Goal: Information Seeking & Learning: Learn about a topic

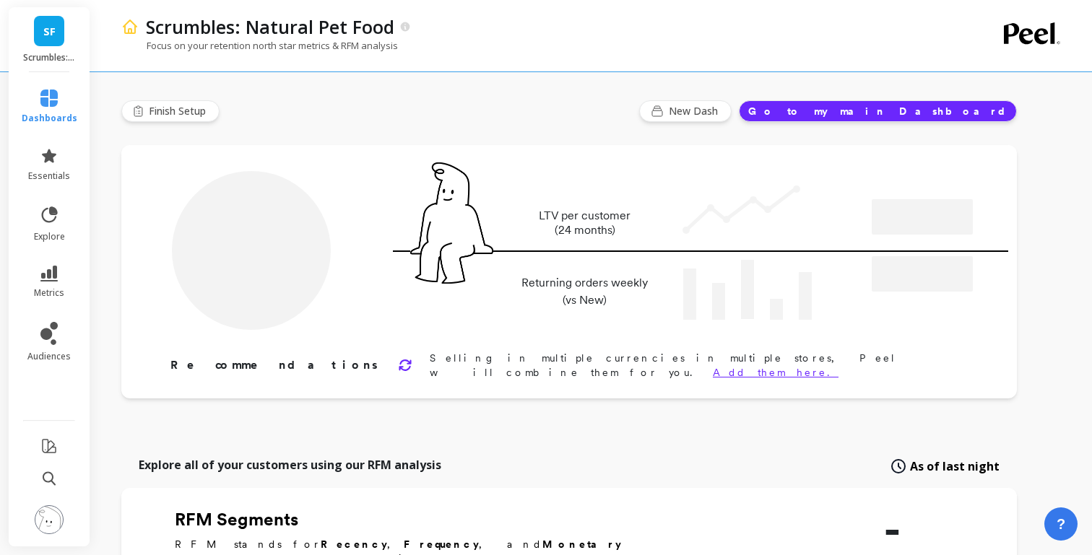
type input "Champions"
type input "8654"
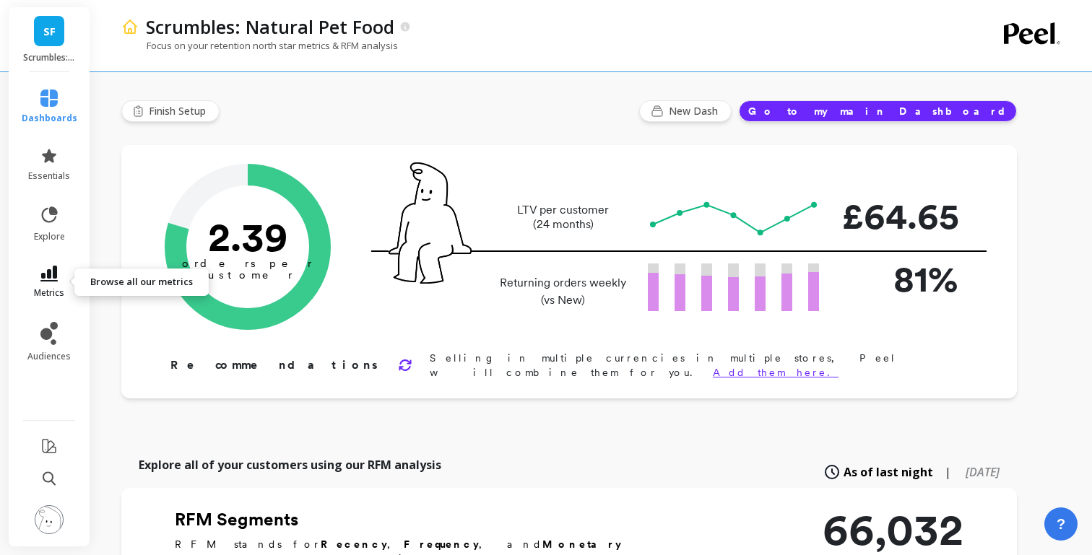
click at [54, 284] on link "metrics" at bounding box center [50, 282] width 56 height 33
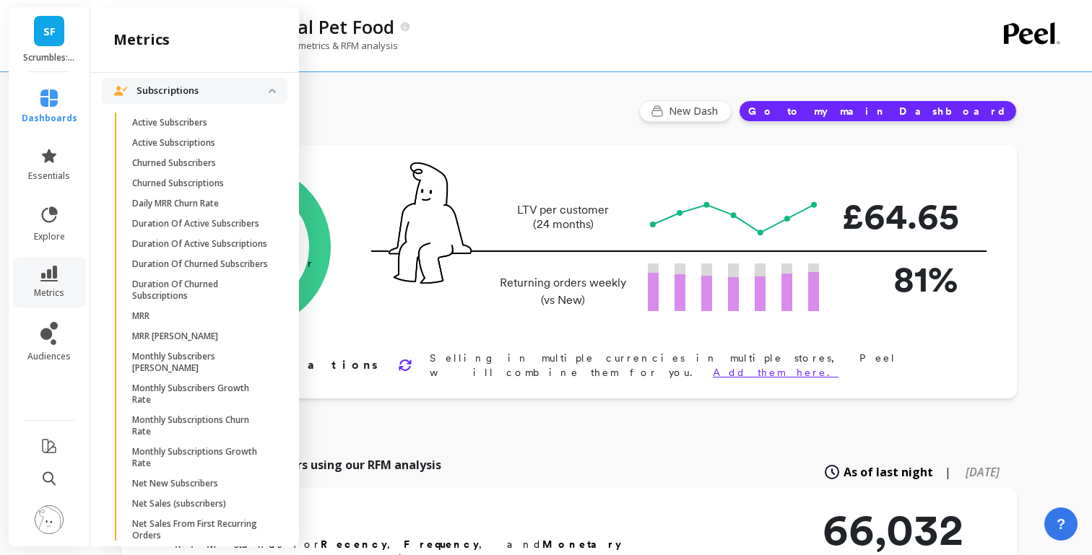
scroll to position [3209, 0]
click at [185, 129] on p "Active Subscribers" at bounding box center [169, 124] width 75 height 12
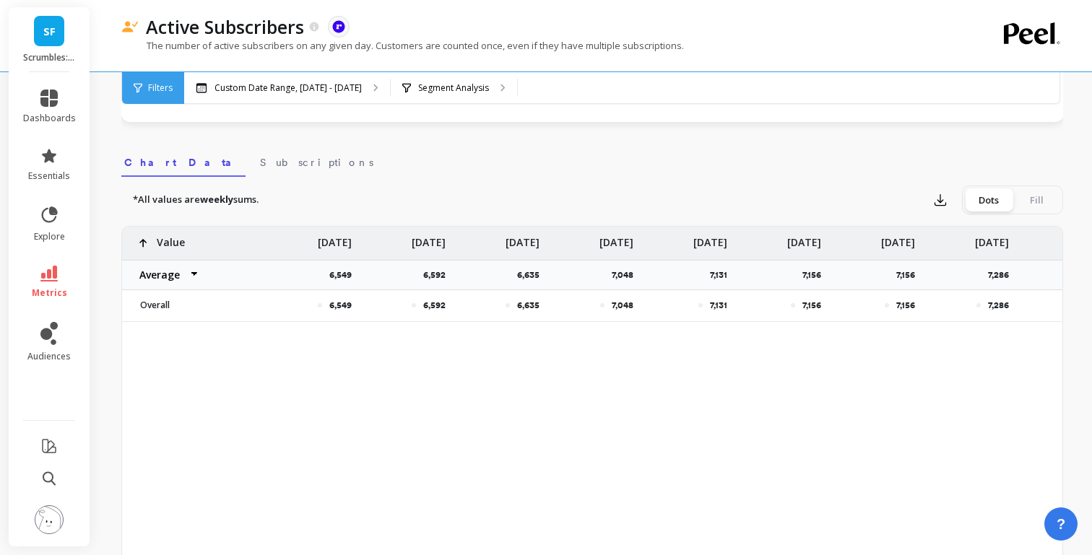
scroll to position [401, 0]
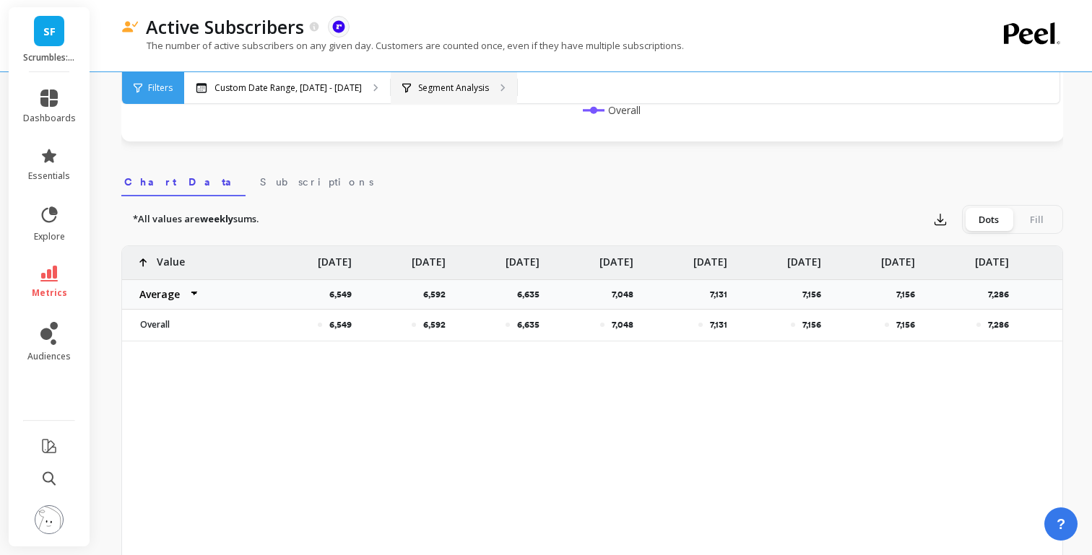
click at [433, 91] on p "Segment Analysis" at bounding box center [453, 88] width 71 height 12
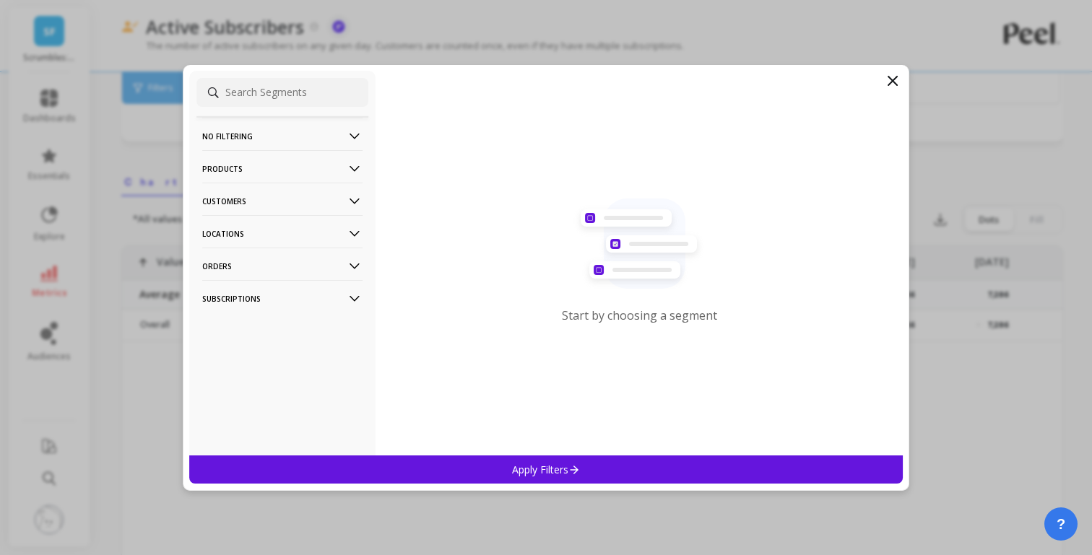
click at [233, 295] on p "Subscriptions" at bounding box center [282, 298] width 160 height 37
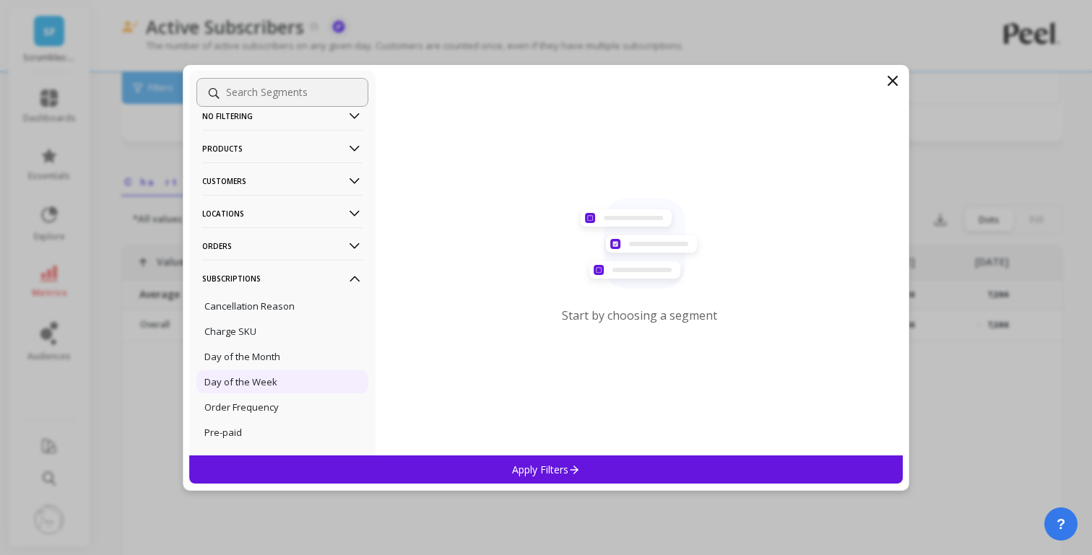
scroll to position [0, 0]
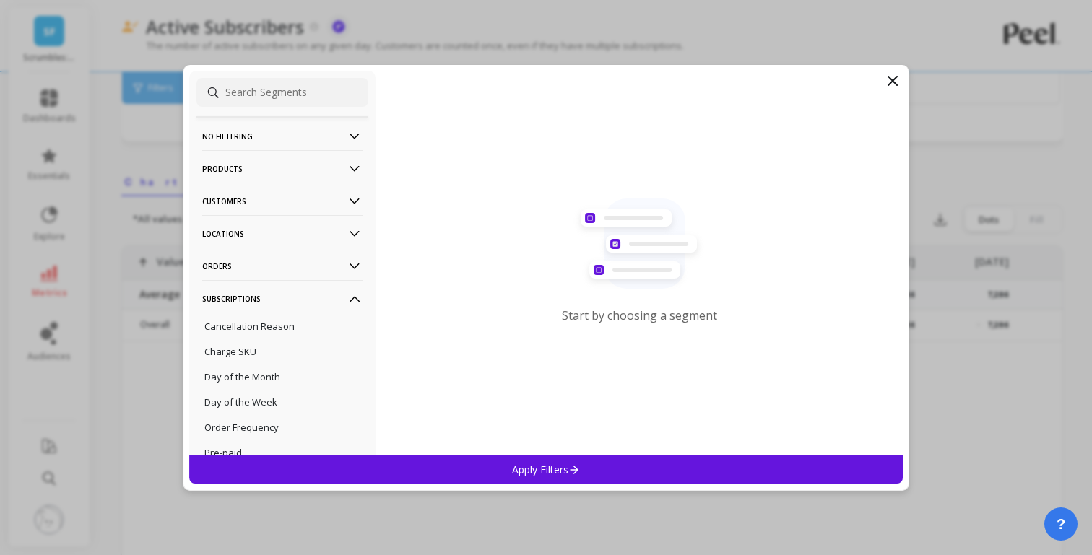
click at [267, 263] on p "Orders" at bounding box center [282, 266] width 160 height 37
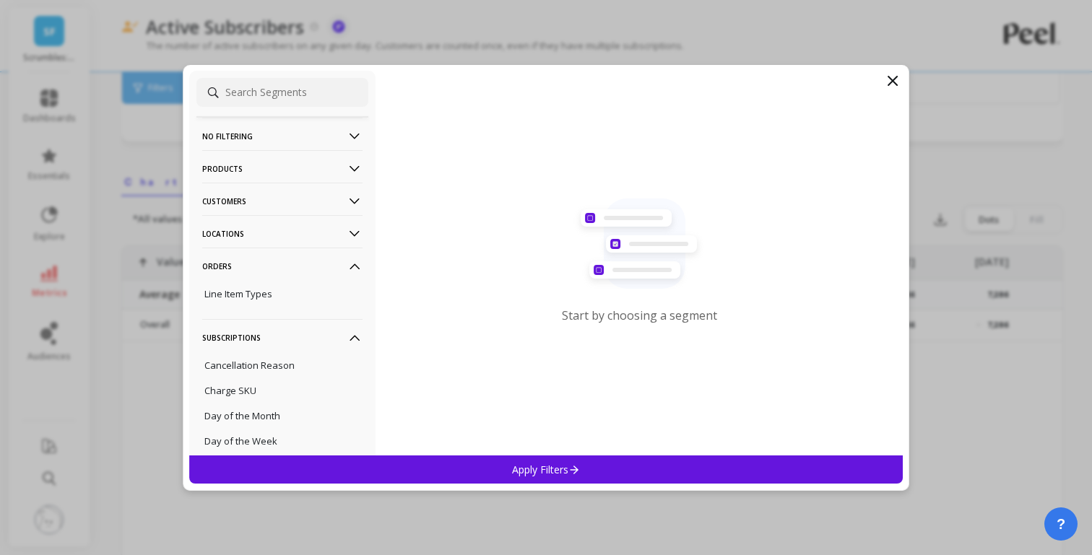
click at [266, 221] on p "Locations" at bounding box center [282, 233] width 160 height 37
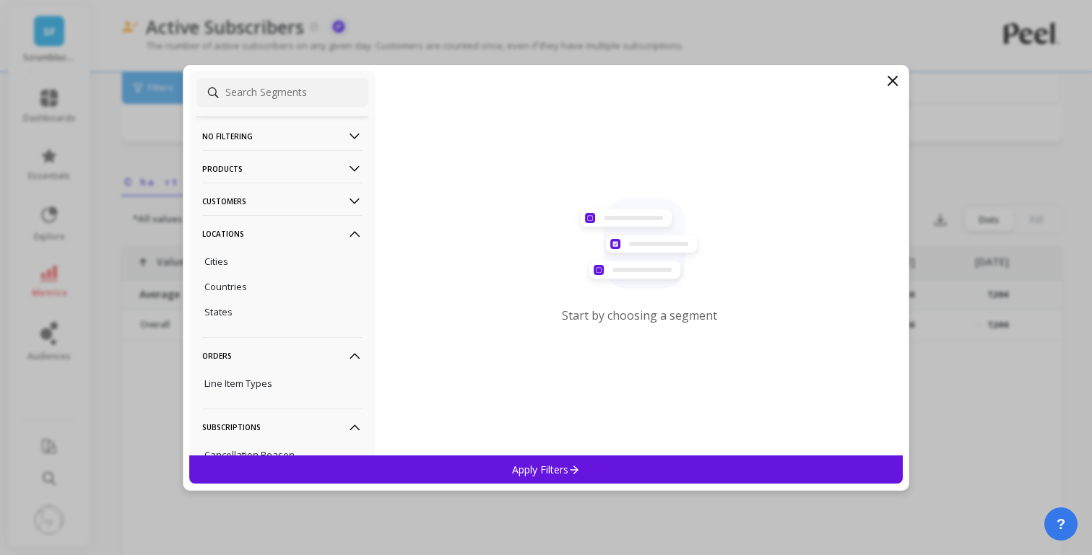
click at [275, 204] on p "Customers" at bounding box center [282, 201] width 160 height 37
click at [276, 173] on p "Products" at bounding box center [282, 168] width 160 height 37
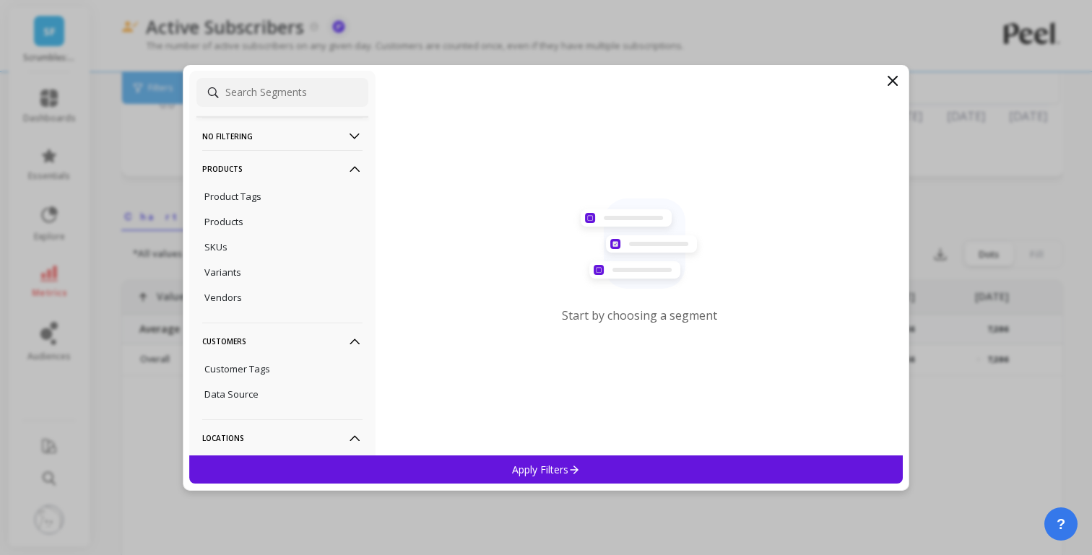
scroll to position [351, 0]
click at [273, 136] on p "No filtering" at bounding box center [282, 136] width 160 height 37
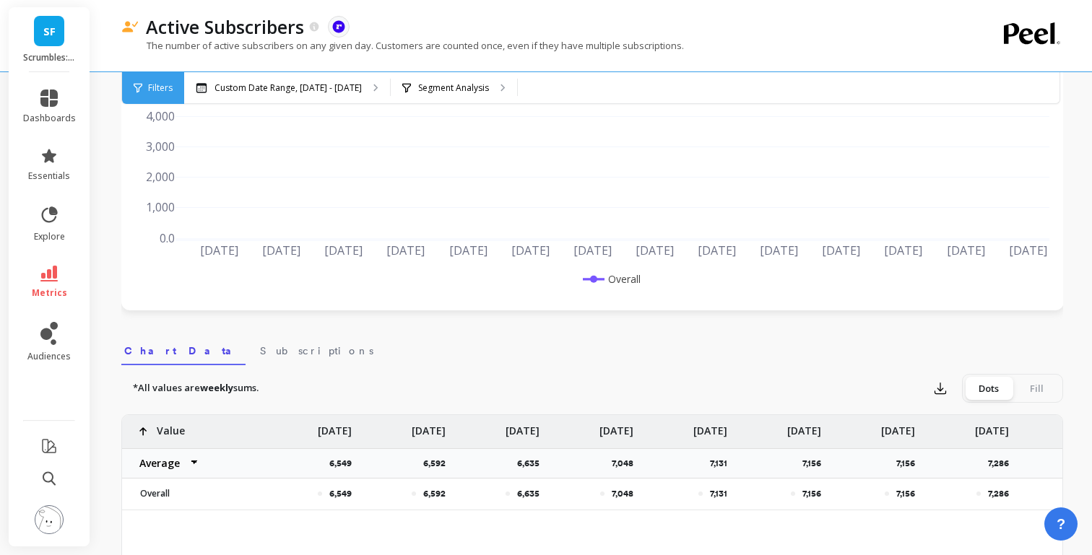
scroll to position [0, 0]
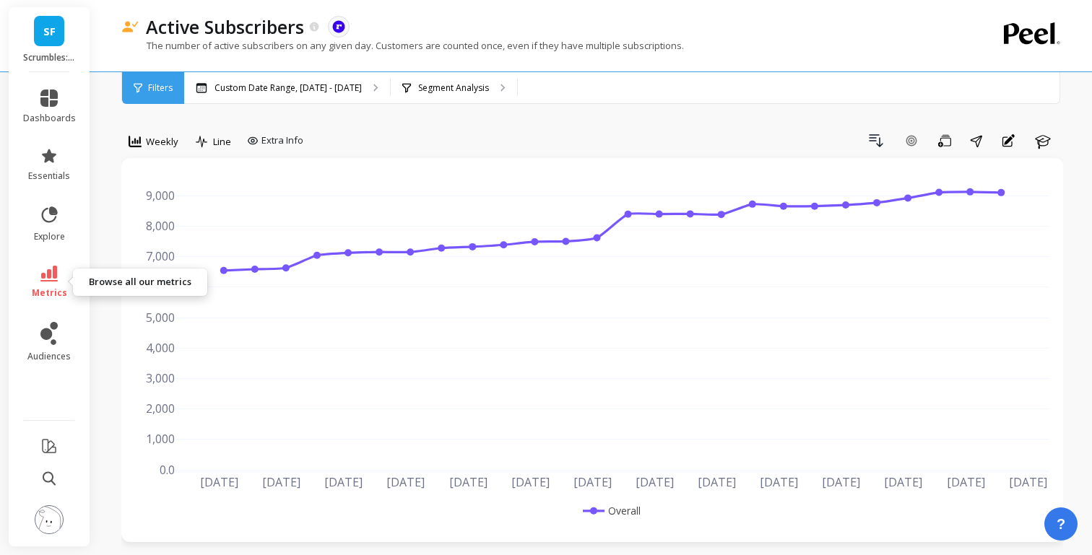
click at [49, 280] on icon at bounding box center [48, 274] width 17 height 16
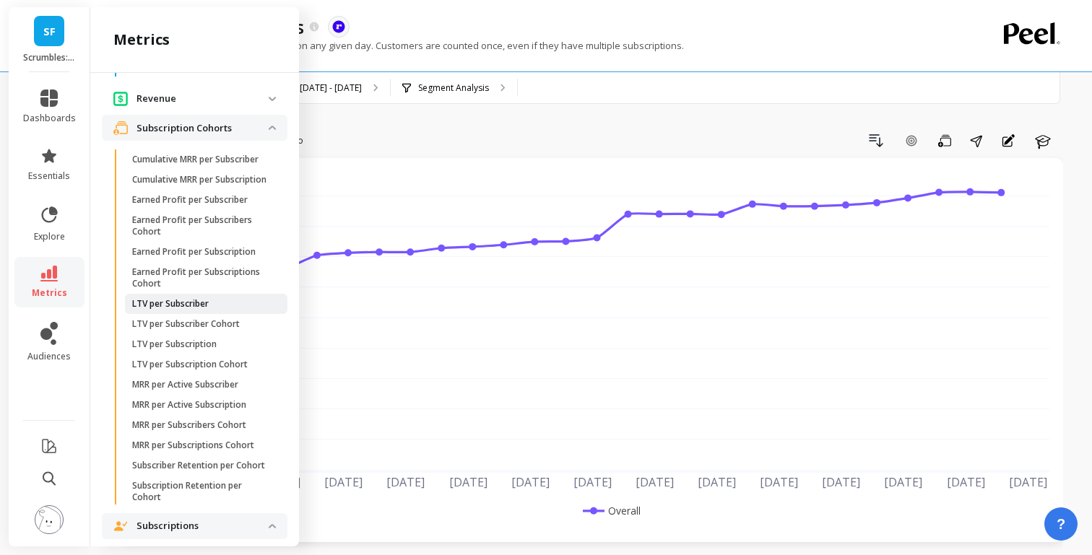
scroll to position [2779, 0]
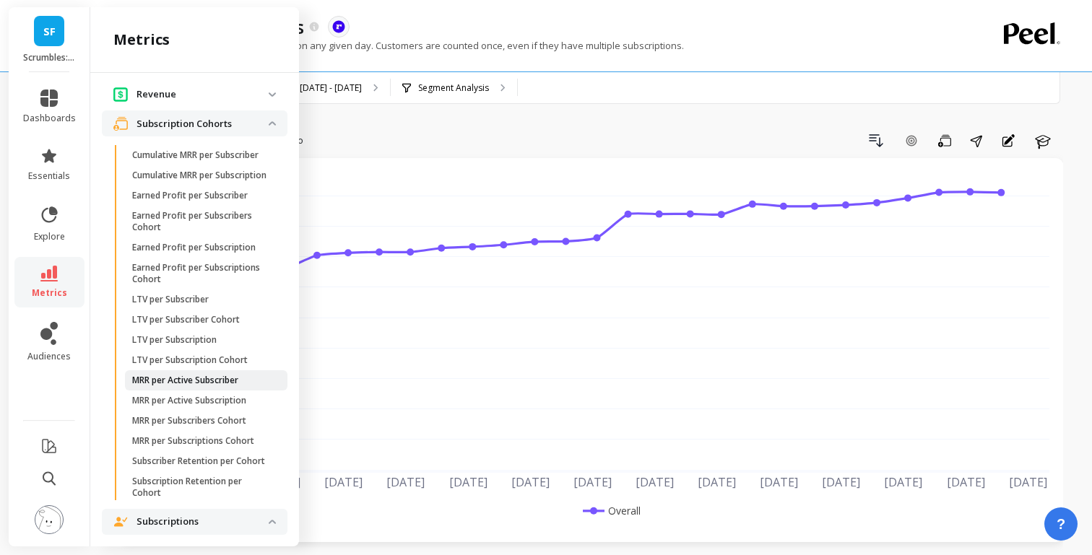
click at [175, 386] on p "MRR per Active Subscriber" at bounding box center [185, 381] width 106 height 12
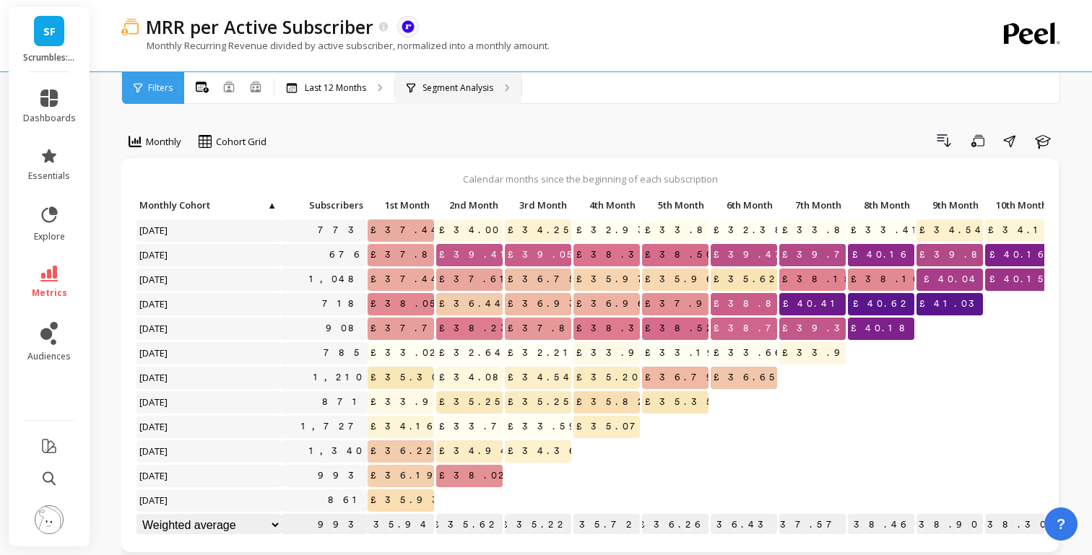
click at [440, 90] on p "Segment Analysis" at bounding box center [457, 88] width 71 height 12
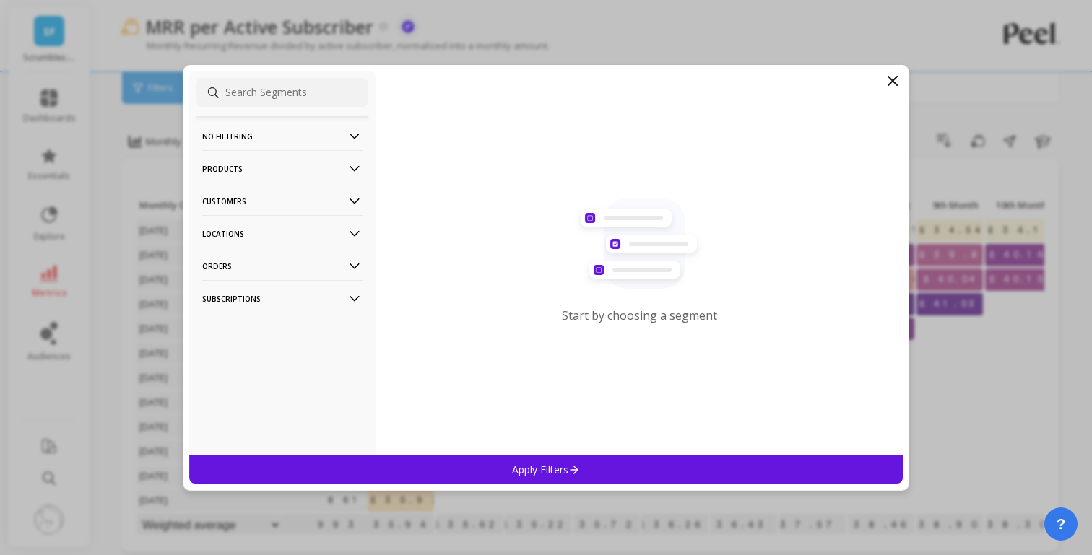
click at [296, 132] on p "No filtering" at bounding box center [282, 136] width 160 height 37
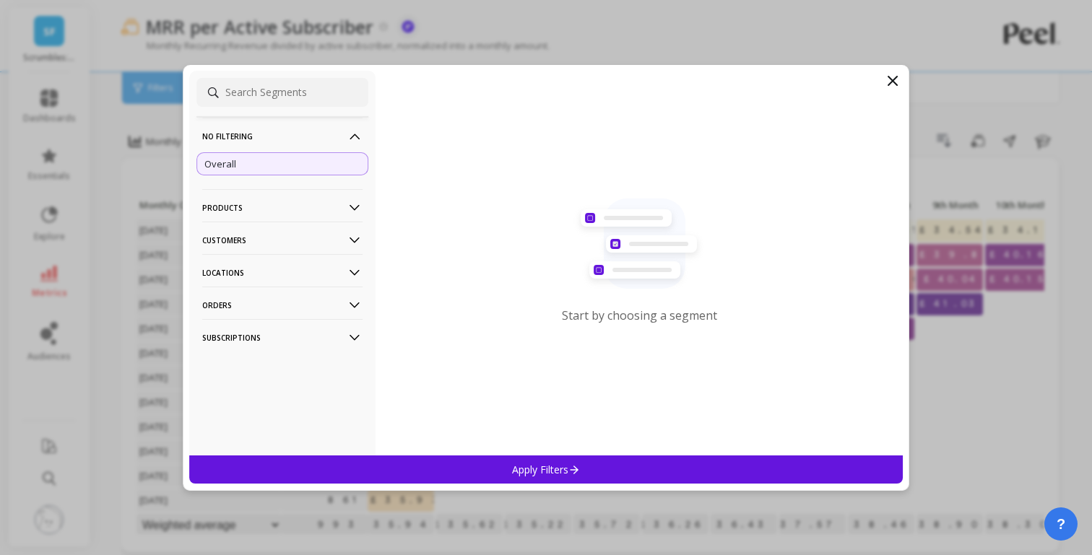
click at [296, 132] on p "No filtering" at bounding box center [282, 136] width 160 height 37
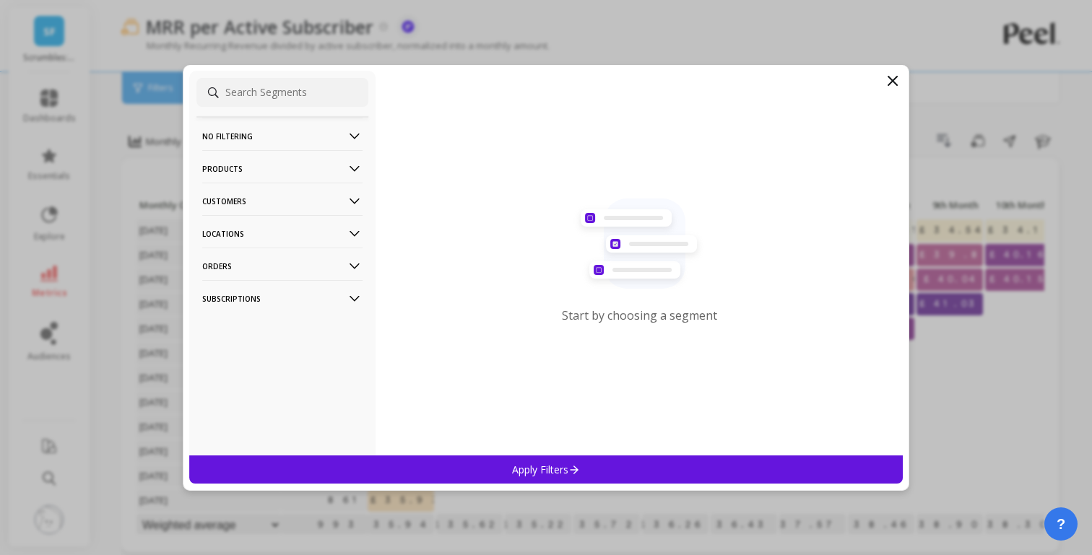
click at [261, 174] on p "Products" at bounding box center [282, 168] width 160 height 37
click at [239, 306] on p "Subscriptions" at bounding box center [282, 298] width 160 height 37
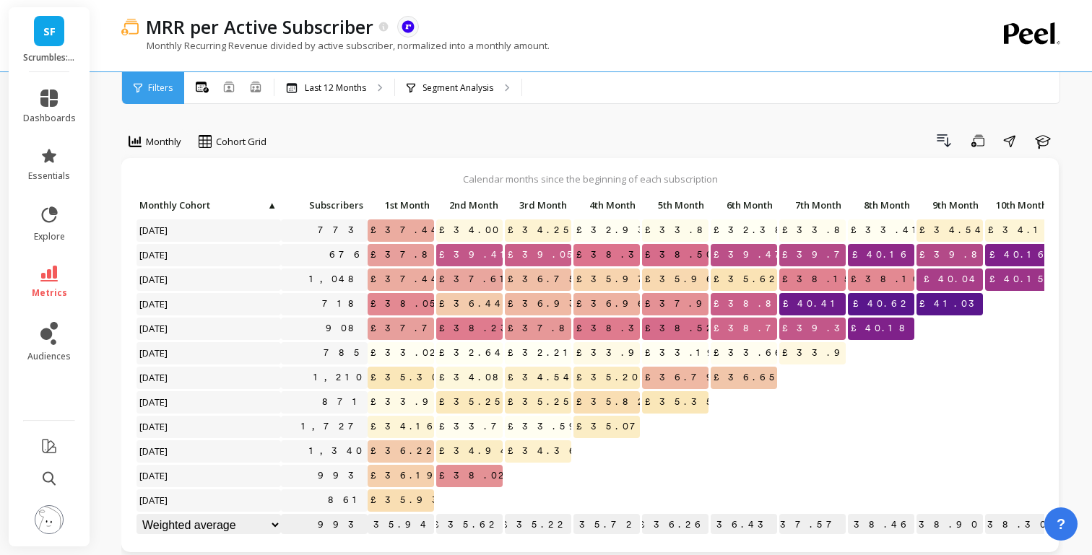
scroll to position [1, 0]
